Goal: Find specific page/section

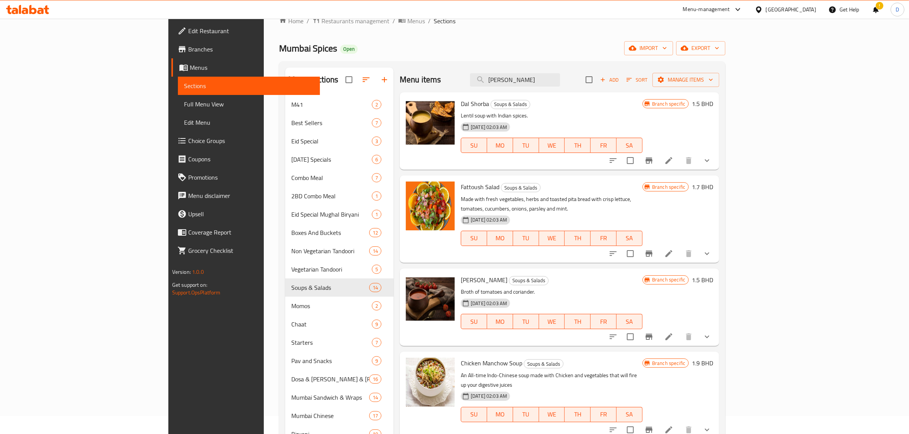
scroll to position [45, 0]
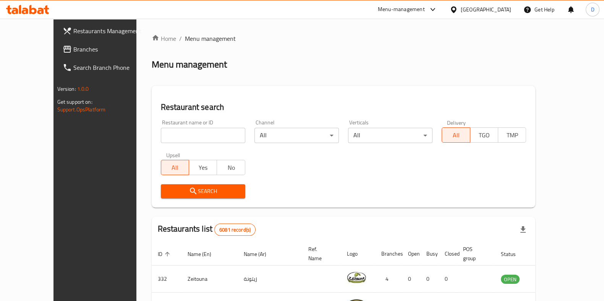
click at [425, 6] on div "Menu-management" at bounding box center [401, 9] width 47 height 9
click at [387, 47] on div "Agent Campaigns Center" at bounding box center [391, 51] width 58 height 8
